Goal: Task Accomplishment & Management: Manage account settings

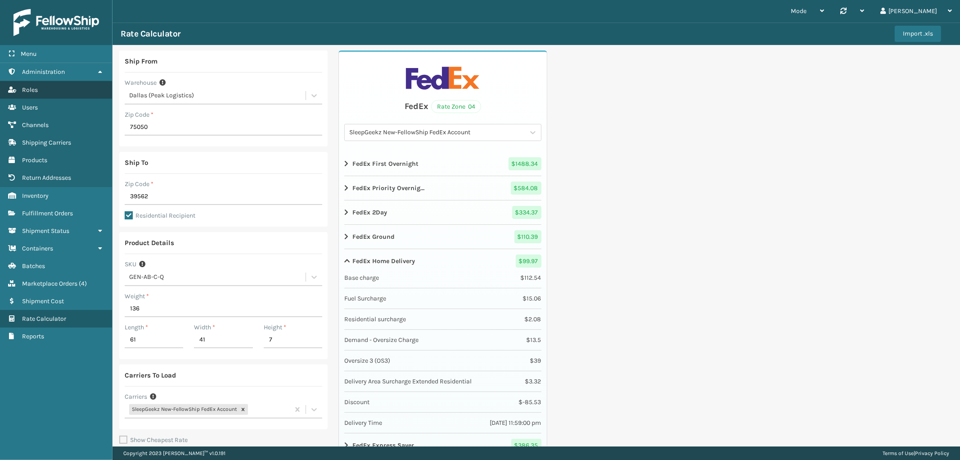
scroll to position [47, 0]
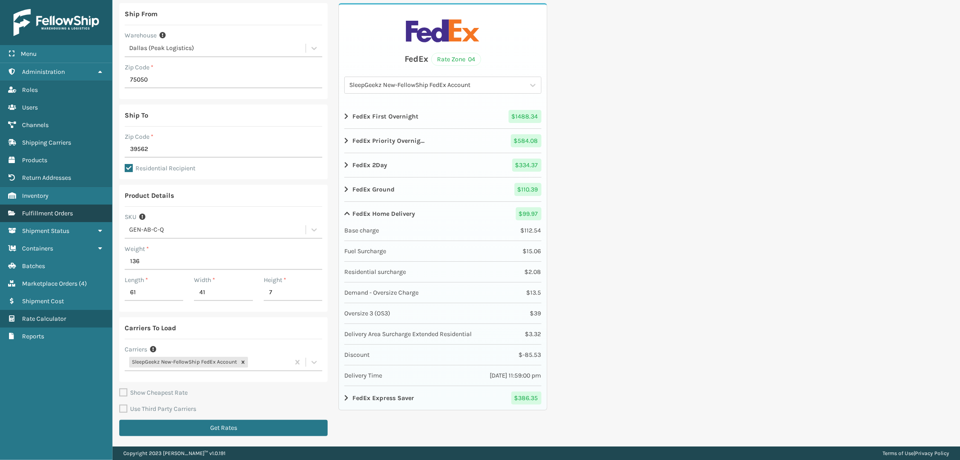
click at [54, 209] on span "Fulfillment Orders" at bounding box center [47, 213] width 51 height 8
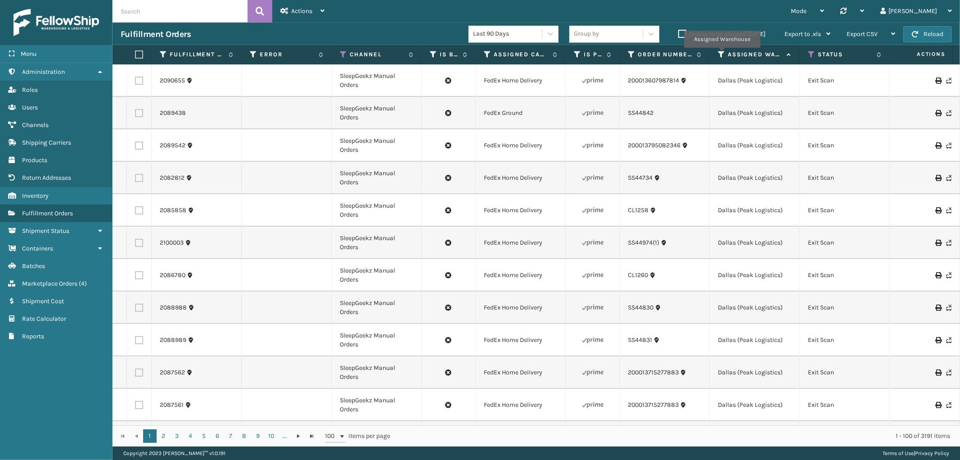
click at [722, 54] on icon at bounding box center [721, 54] width 7 height 8
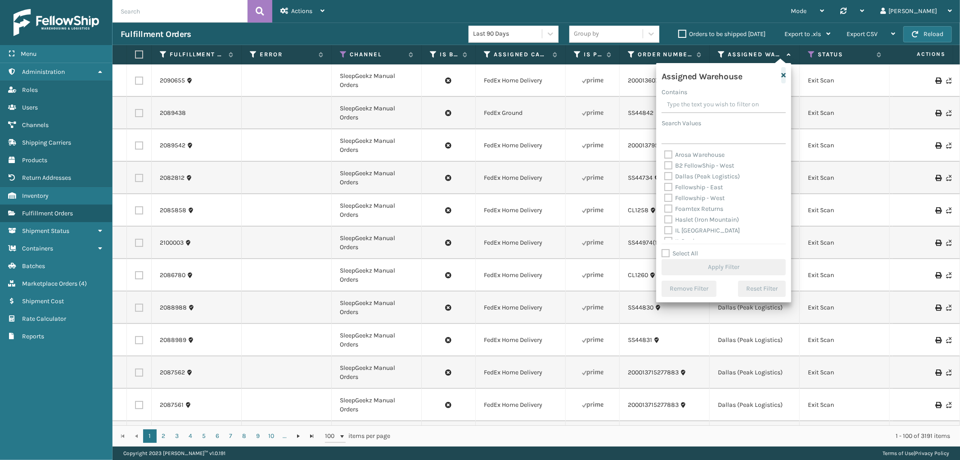
click at [785, 75] on icon "button" at bounding box center [784, 75] width 5 height 6
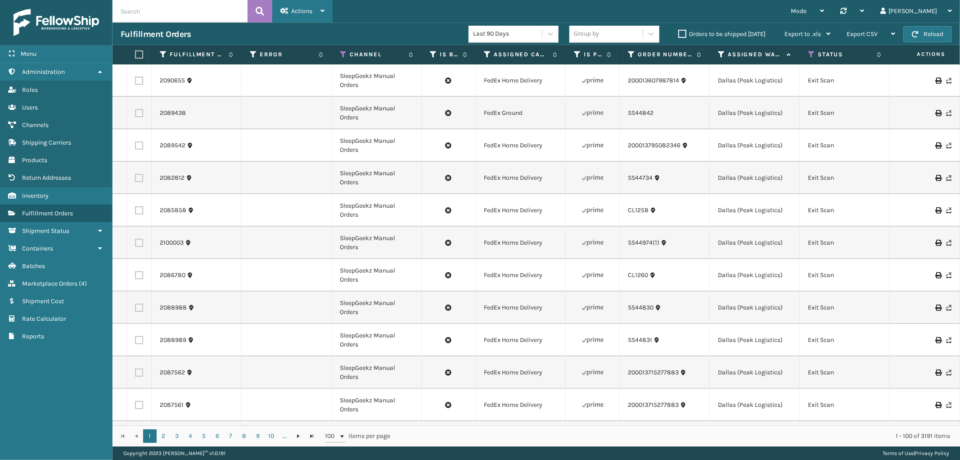
click at [295, 5] on div "Actions" at bounding box center [303, 11] width 44 height 23
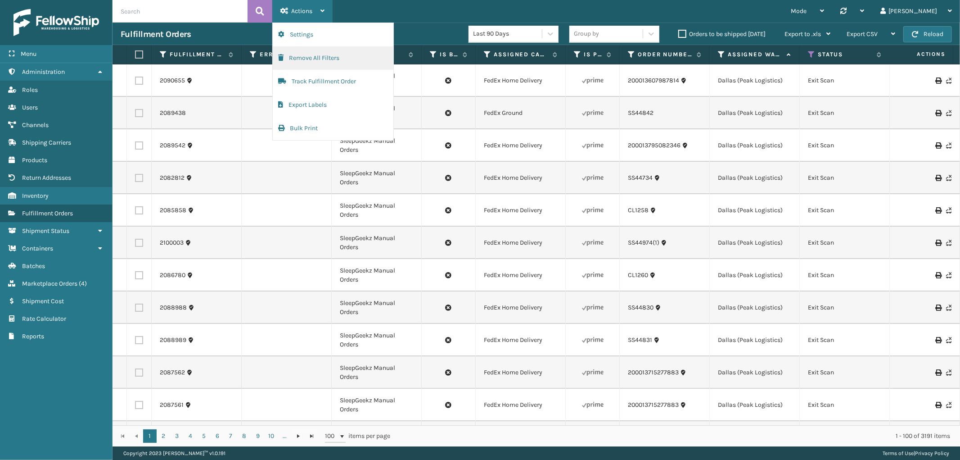
click at [320, 61] on button "Remove All Filters" at bounding box center [333, 57] width 121 height 23
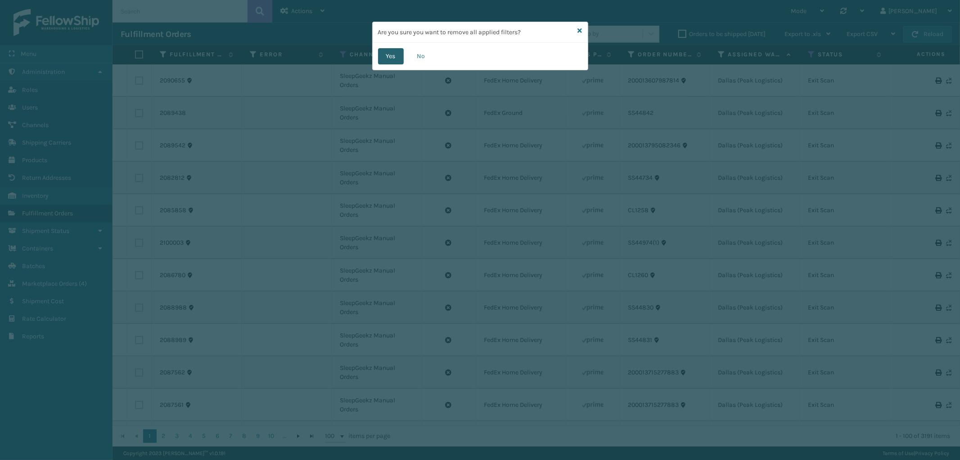
click at [385, 60] on button "Yes" at bounding box center [391, 56] width 26 height 16
